Goal: Task Accomplishment & Management: Manage account settings

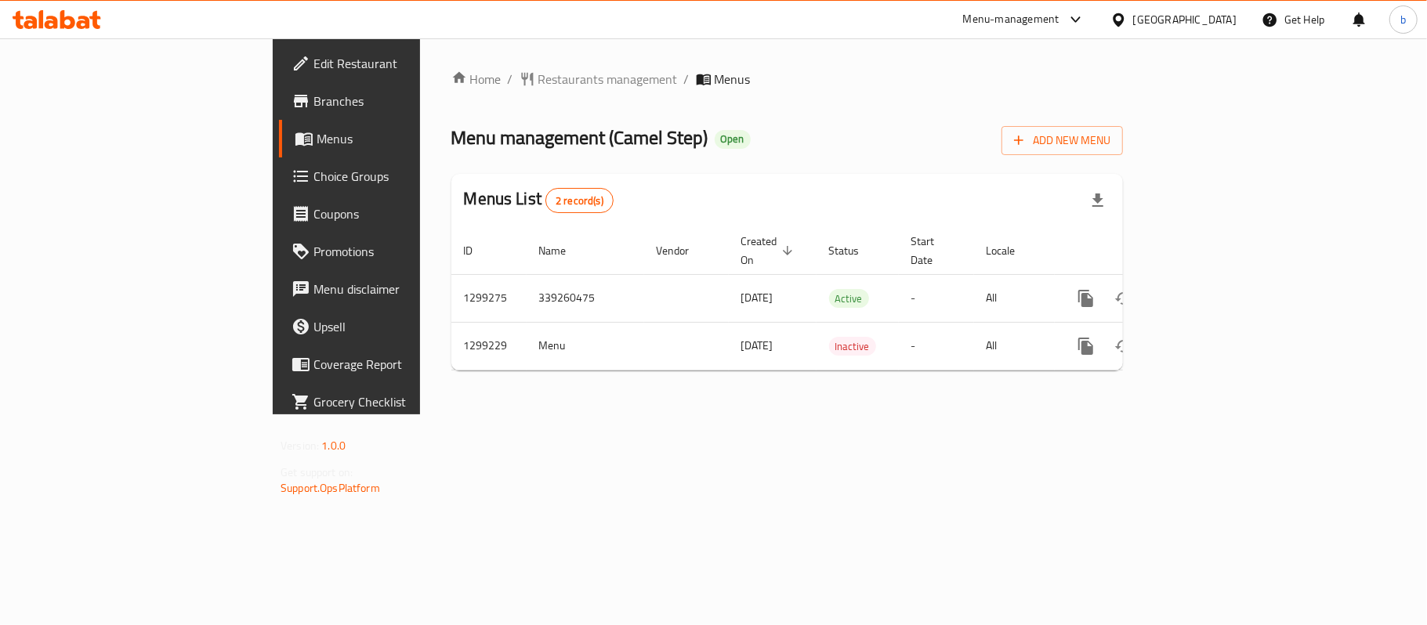
click at [313, 61] on span "Edit Restaurant" at bounding box center [405, 63] width 185 height 19
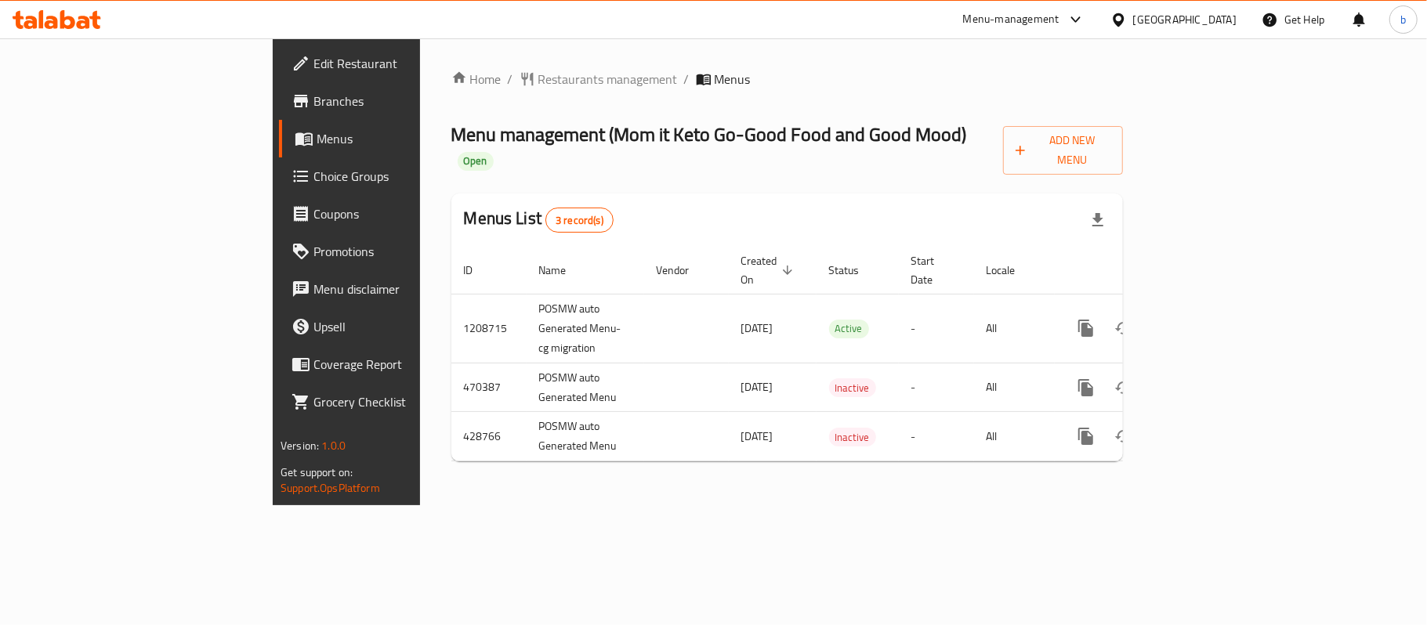
click at [92, 14] on icon at bounding box center [94, 20] width 11 height 18
